Goal: Information Seeking & Learning: Understand process/instructions

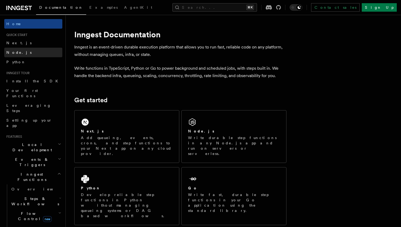
click at [35, 54] on link "Node.js" at bounding box center [33, 53] width 58 height 10
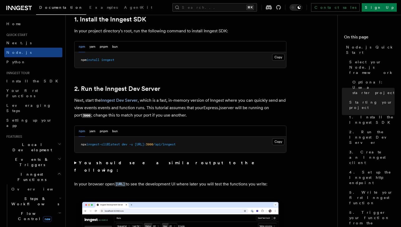
scroll to position [331, 0]
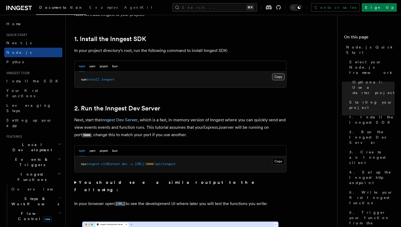
click at [278, 79] on button "Copy Copied" at bounding box center [278, 76] width 12 height 7
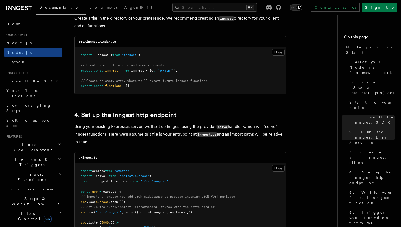
scroll to position [715, 0]
drag, startPoint x: 81, startPoint y: 56, endPoint x: 157, endPoint y: 60, distance: 75.9
click at [157, 60] on pre "import { Inngest } from "inngest" ; // Create a client to send and receive even…" at bounding box center [180, 71] width 212 height 47
copy code "import { Inngest } from "inngest" ;"
click at [79, 81] on pre "import { Inngest } from "inngest" ; // Create a client to send and receive even…" at bounding box center [180, 71] width 212 height 47
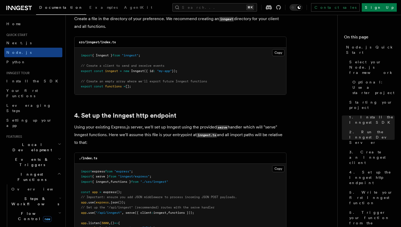
drag, startPoint x: 81, startPoint y: 81, endPoint x: 137, endPoint y: 89, distance: 55.9
click at [137, 89] on pre "import { Inngest } from "inngest" ; // Create a client to send and receive even…" at bounding box center [180, 71] width 212 height 47
copy code "// Create an empty array where we'll export future Inngest functions export con…"
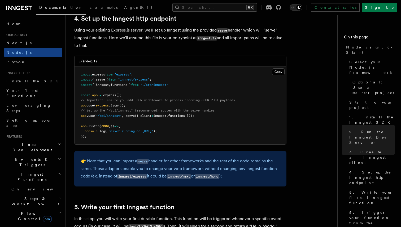
scroll to position [815, 0]
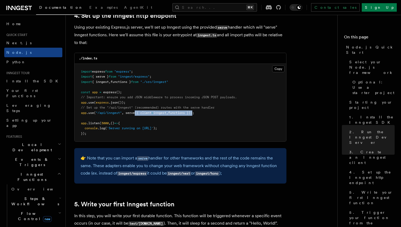
drag, startPoint x: 137, startPoint y: 113, endPoint x: 196, endPoint y: 116, distance: 59.7
click at [196, 116] on pre "import express from "express" ; import { serve } from "inngest/express" ; impor…" at bounding box center [180, 103] width 212 height 78
copy span "({ client : inngest , functions })"
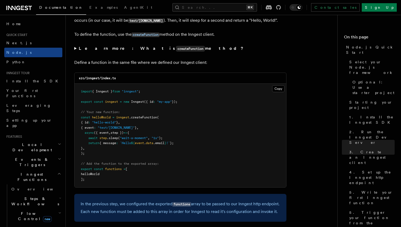
scroll to position [1021, 0]
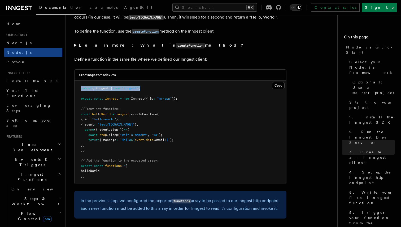
drag, startPoint x: 81, startPoint y: 90, endPoint x: 149, endPoint y: 89, distance: 68.4
click at [149, 89] on pre "import { Inngest } from "inngest" ; export const inngest = new Inngest ({ id : …" at bounding box center [180, 133] width 212 height 104
copy span "import { Inngest } from "inngest" ;"
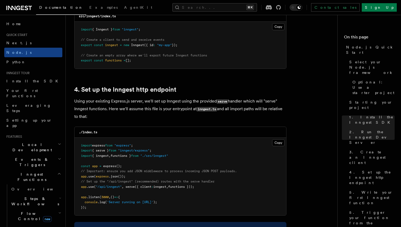
scroll to position [740, 0]
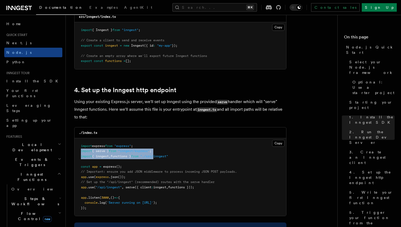
drag, startPoint x: 81, startPoint y: 152, endPoint x: 160, endPoint y: 158, distance: 79.7
click at [160, 158] on code "import express from "express" ; import { serve } from "inngest/express" ; impor…" at bounding box center [159, 177] width 156 height 66
drag, startPoint x: 178, startPoint y: 156, endPoint x: 77, endPoint y: 155, distance: 101.3
click at [77, 155] on pre "import express from "express" ; import { serve } from "inngest/express" ; impor…" at bounding box center [180, 177] width 212 height 78
drag, startPoint x: 81, startPoint y: 152, endPoint x: 190, endPoint y: 156, distance: 108.7
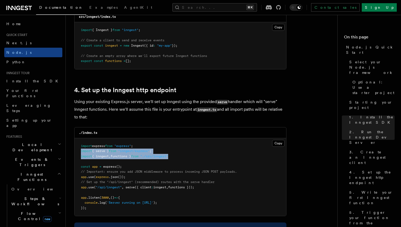
click at [190, 156] on pre "import express from "express" ; import { serve } from "inngest/express" ; impor…" at bounding box center [180, 177] width 212 height 78
copy code "import { serve } from "inngest/express" ; import { inngest , functions } from "…"
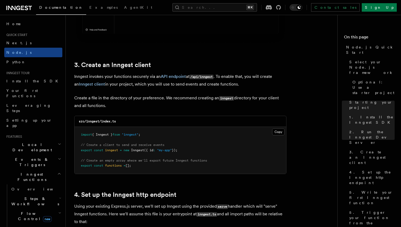
scroll to position [636, 0]
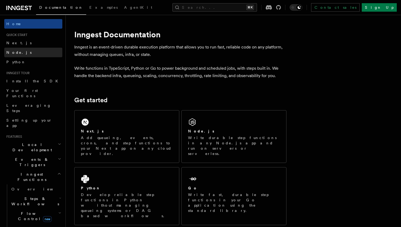
click at [12, 53] on span "Node.js" at bounding box center [18, 52] width 25 height 4
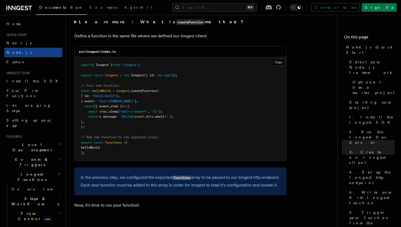
scroll to position [1048, 0]
